Goal: Task Accomplishment & Management: Manage account settings

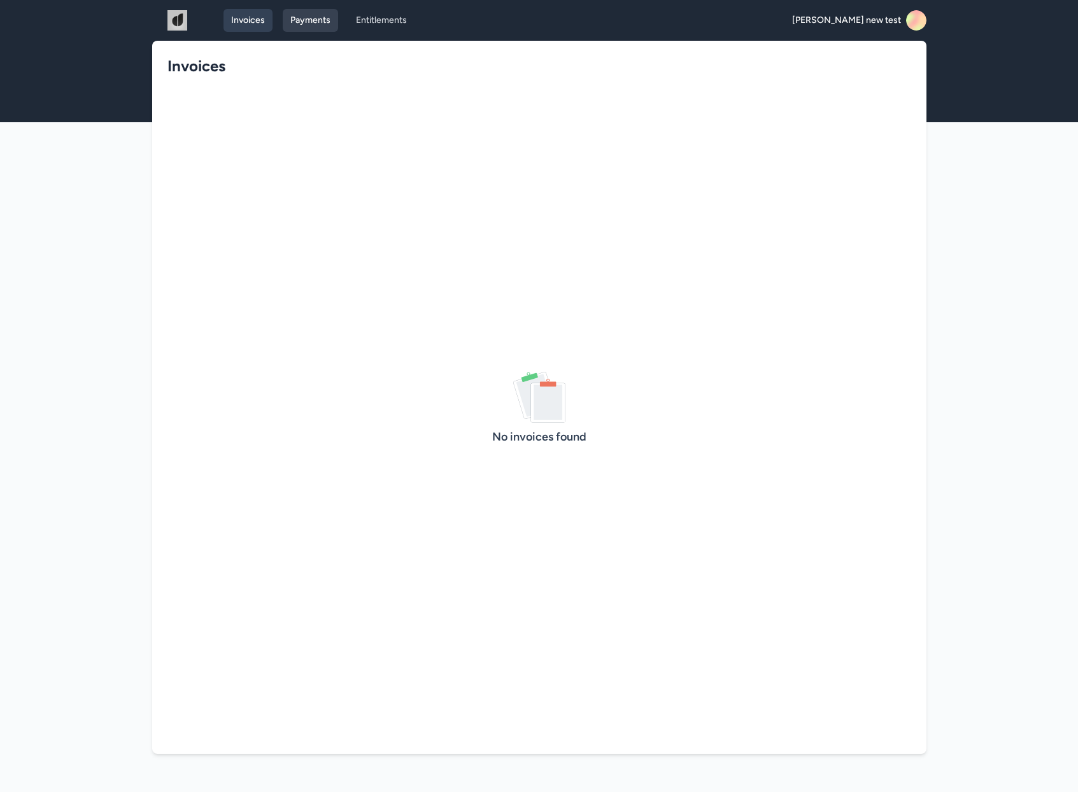
click at [317, 24] on link "Payments" at bounding box center [310, 20] width 55 height 23
click at [920, 27] on icon at bounding box center [910, 24] width 28 height 30
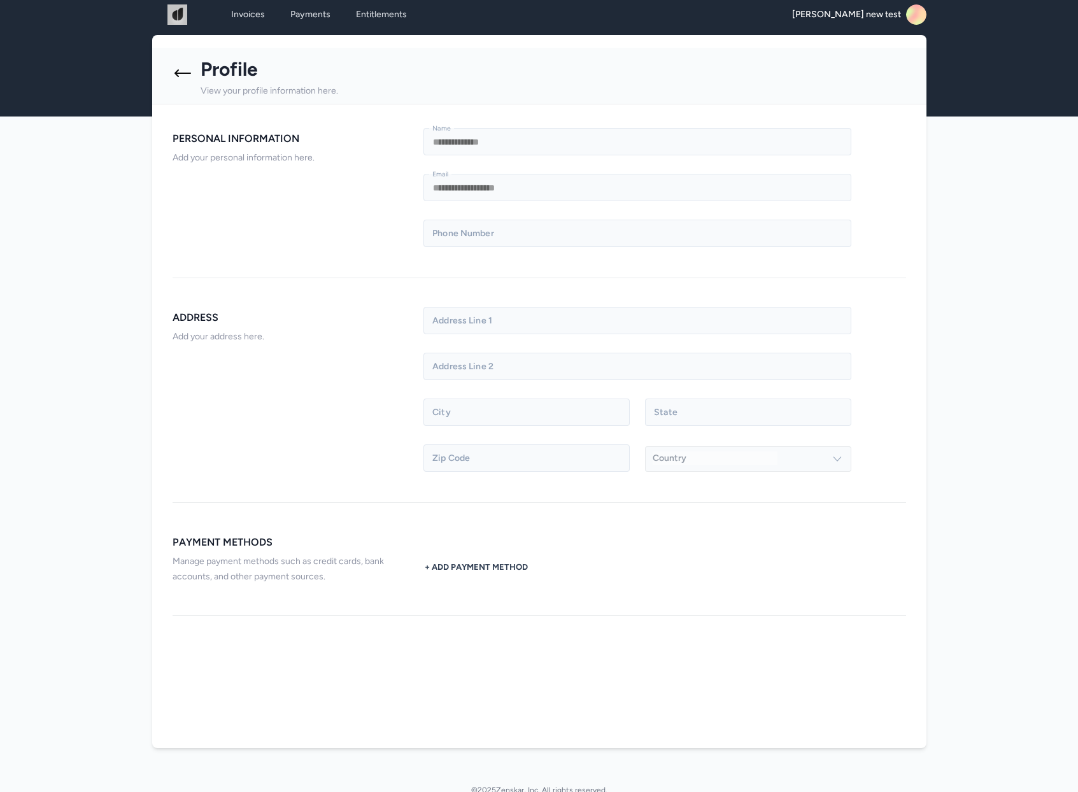
scroll to position [15, 0]
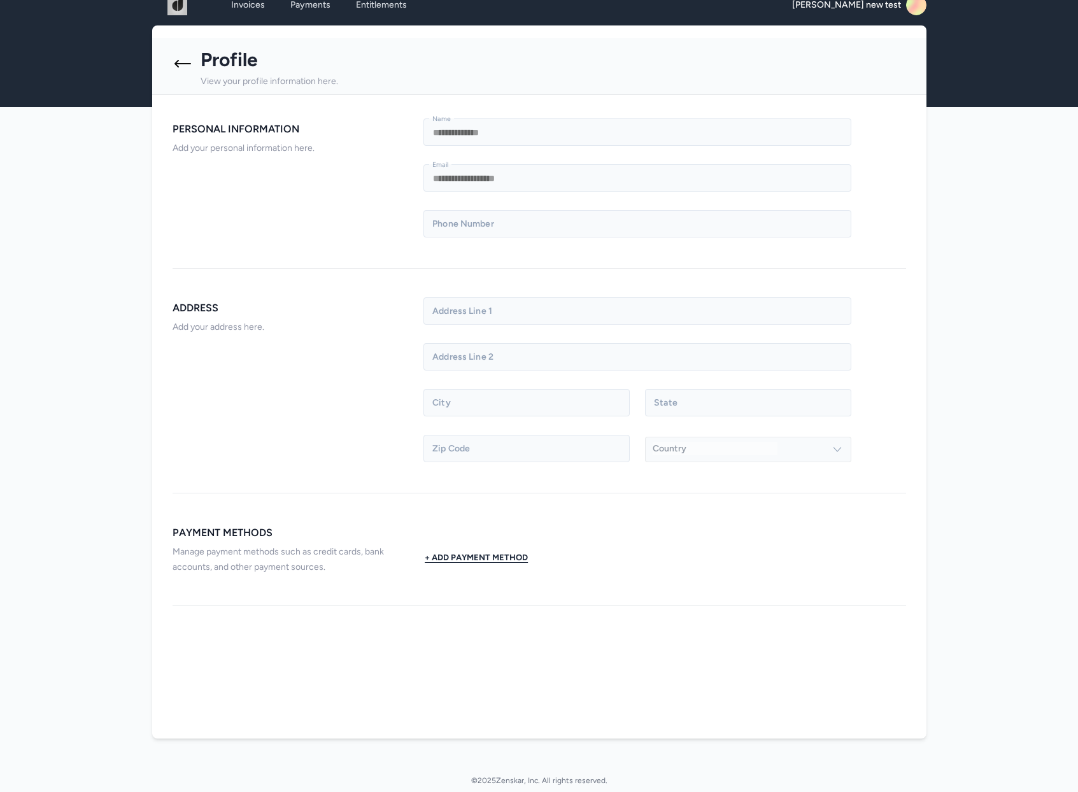
click at [482, 559] on button "+ Add Payment Method" at bounding box center [476, 556] width 106 height 25
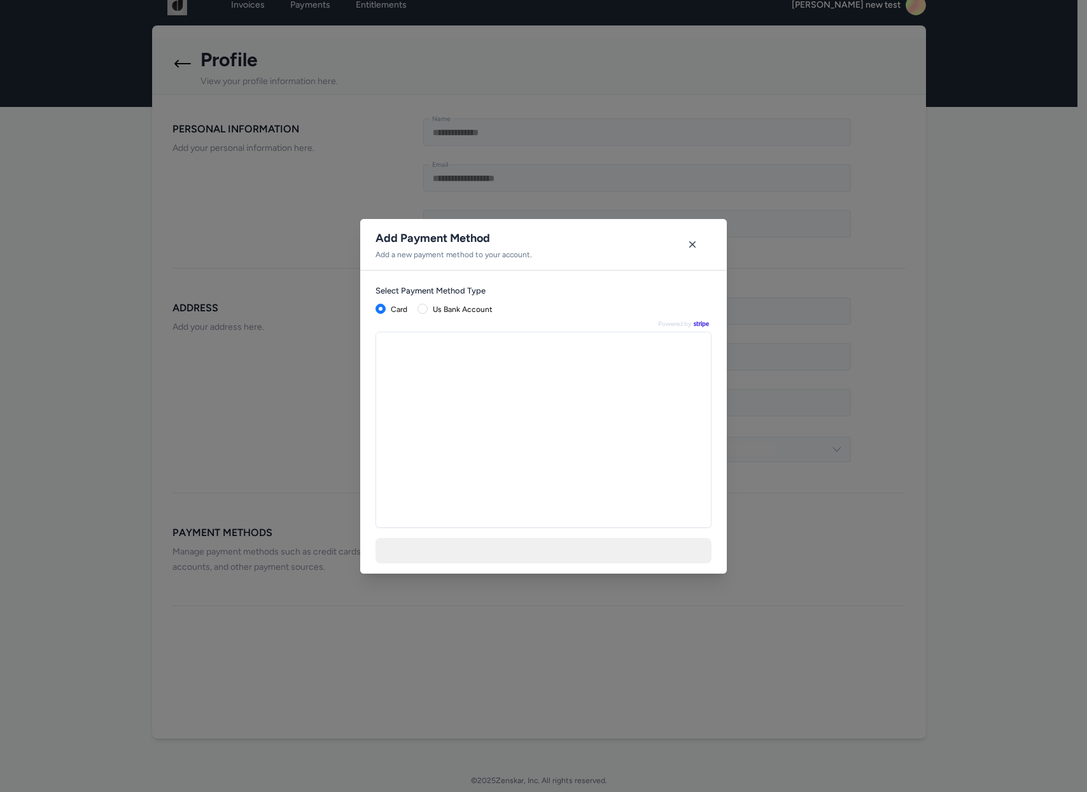
click at [451, 369] on div at bounding box center [544, 430] width 336 height 196
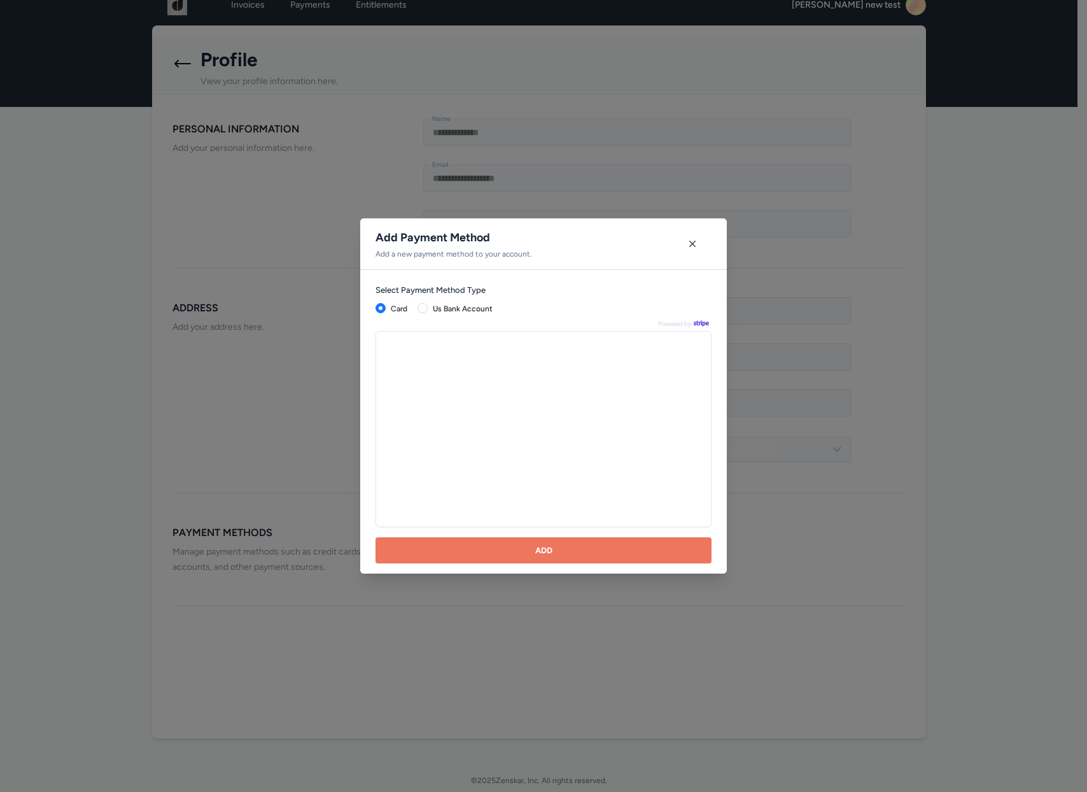
click at [448, 361] on div at bounding box center [544, 429] width 336 height 196
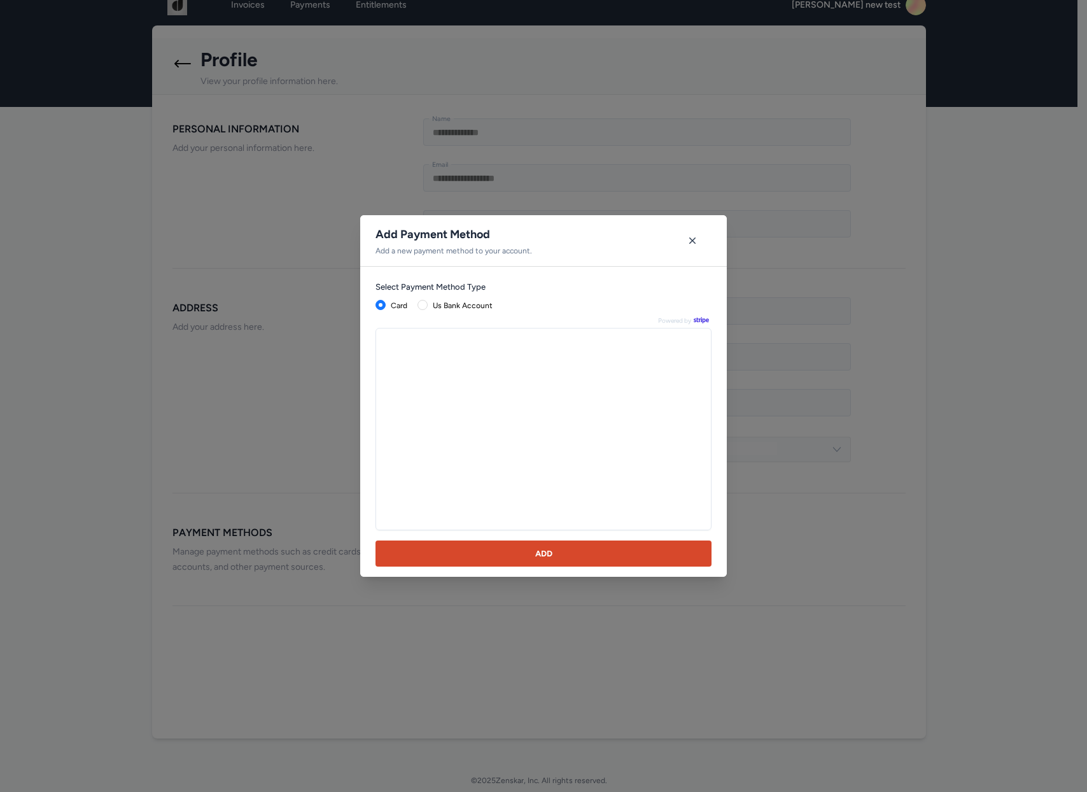
click at [456, 542] on button "Add" at bounding box center [544, 553] width 336 height 26
